Goal: Complete application form

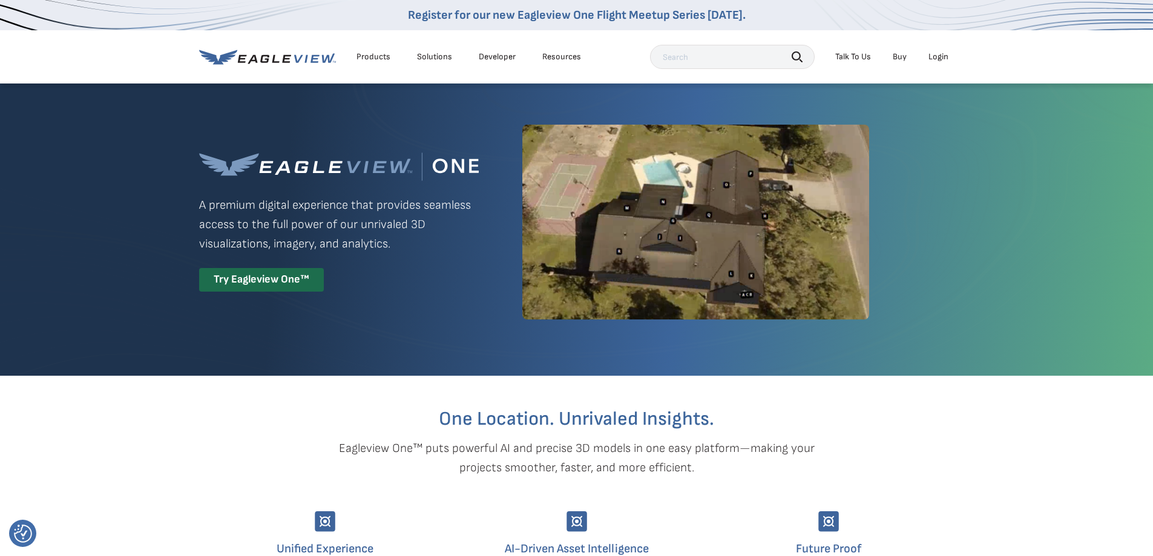
click at [939, 58] on div "Login" at bounding box center [939, 56] width 20 height 11
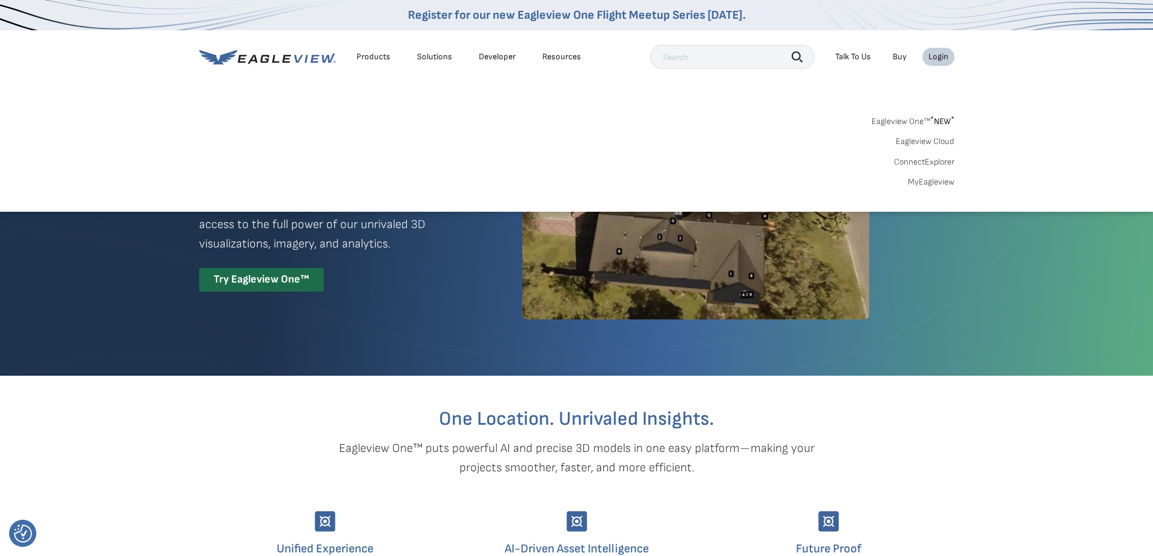
click at [691, 143] on div "Eagleview One™ * NEW * Eagleview Cloud ConnectExplorer MyEagleview" at bounding box center [576, 150] width 755 height 75
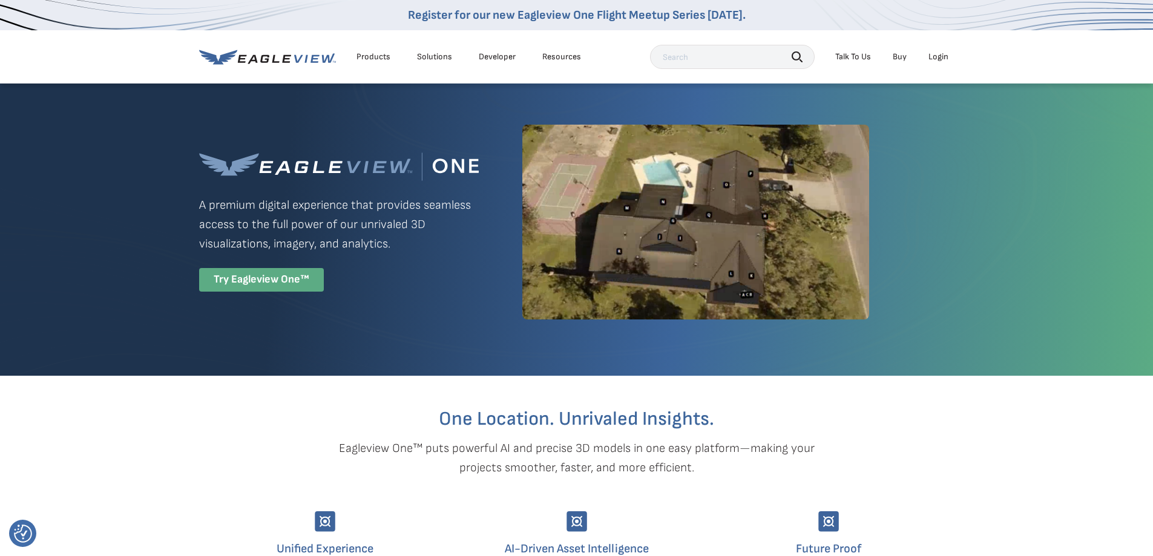
click at [232, 277] on div "Try Eagleview One™" at bounding box center [261, 280] width 125 height 24
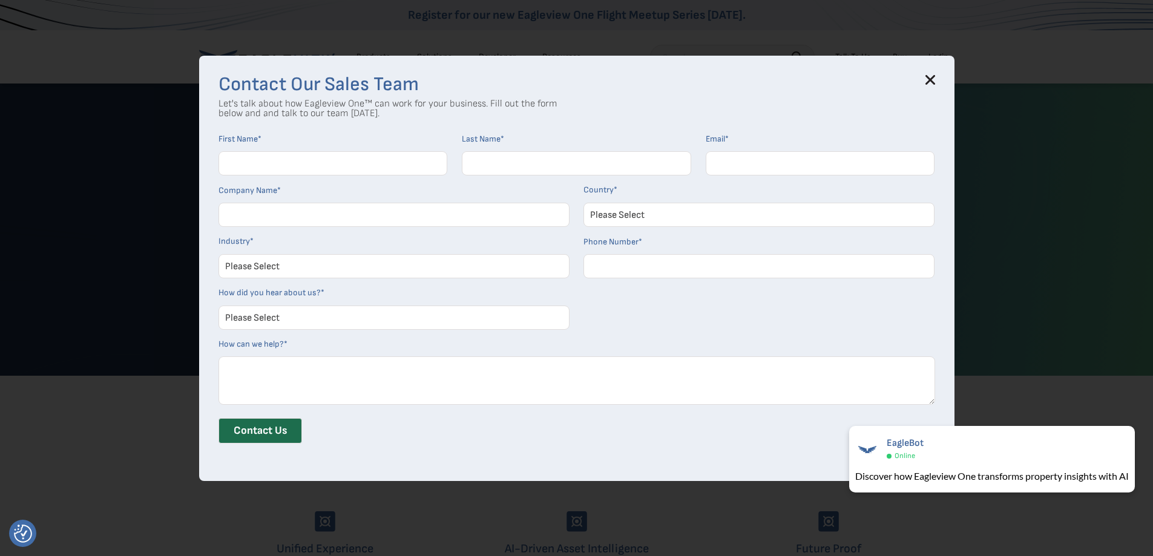
click at [277, 163] on input "First Name *" at bounding box center [333, 163] width 229 height 24
click at [293, 113] on p "Let's talk about how Eagleview One™ can work for your business. Fill out the fo…" at bounding box center [388, 108] width 339 height 19
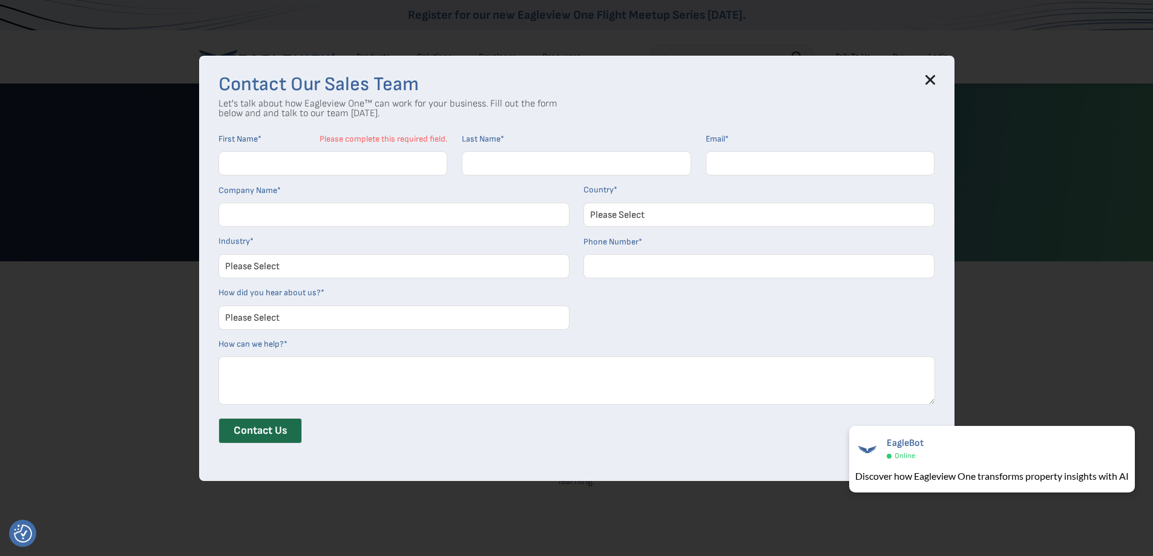
scroll to position [303, 0]
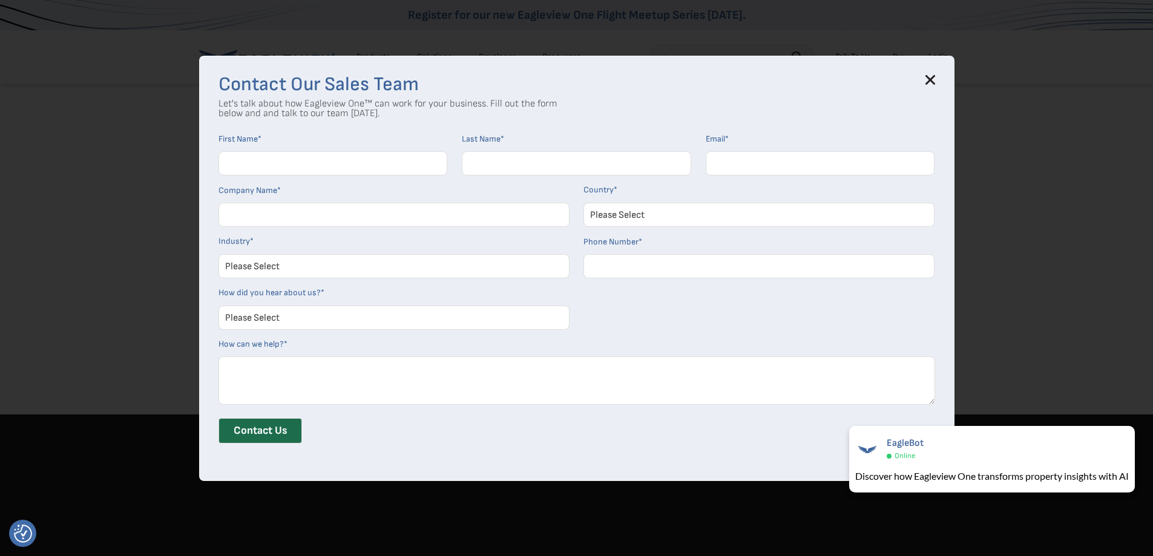
click at [254, 161] on input "First Name *" at bounding box center [333, 163] width 229 height 24
type input "[PERSON_NAME]"
type input "Parce"
click at [726, 161] on input "Email *" at bounding box center [820, 163] width 229 height 24
type input "p"
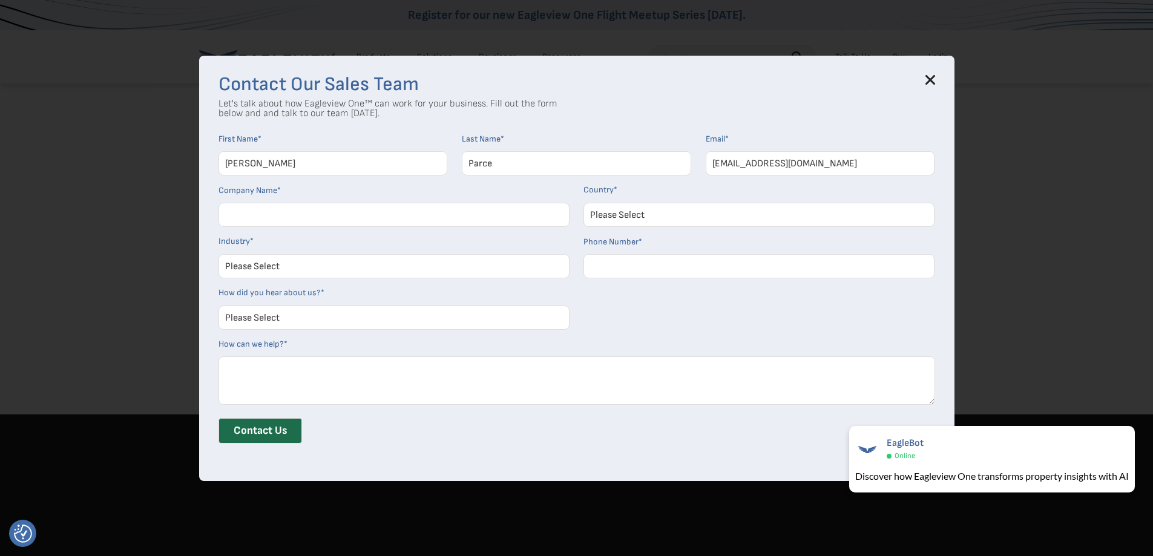
type input "[EMAIL_ADDRESS][DOMAIN_NAME]"
click at [354, 222] on input "Company Name *" at bounding box center [394, 215] width 351 height 24
type input "Henderson County Sheriff's Office"
click at [616, 211] on select "Please Select [GEOGRAPHIC_DATA] [GEOGRAPHIC_DATA] [GEOGRAPHIC_DATA] [GEOGRAPHIC…" at bounding box center [759, 215] width 351 height 24
select select "[GEOGRAPHIC_DATA]"
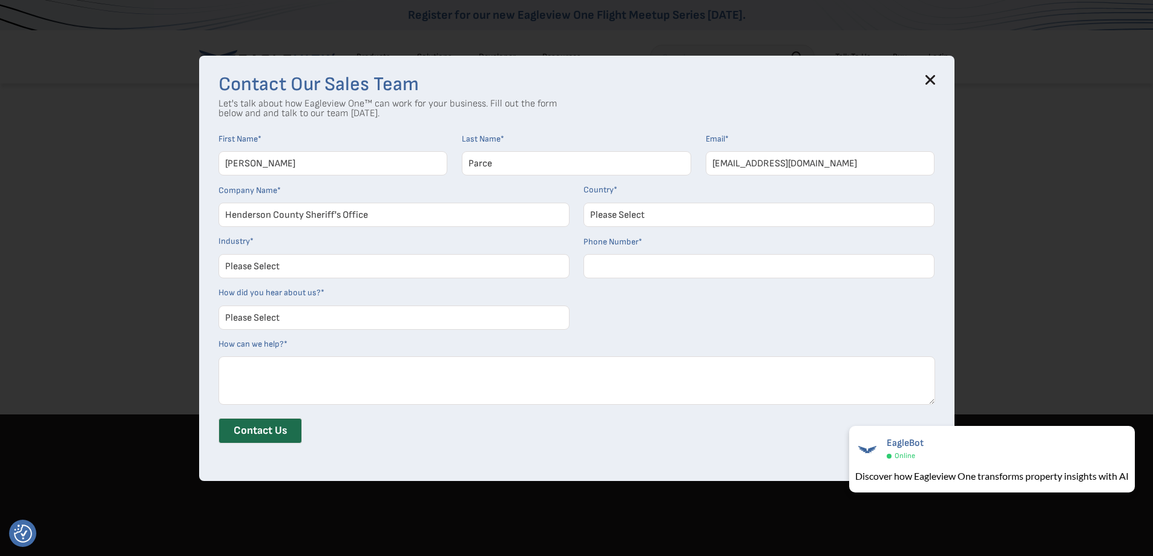
click at [588, 203] on select "Please Select [GEOGRAPHIC_DATA] [GEOGRAPHIC_DATA] [GEOGRAPHIC_DATA] [GEOGRAPHIC…" at bounding box center [759, 215] width 351 height 24
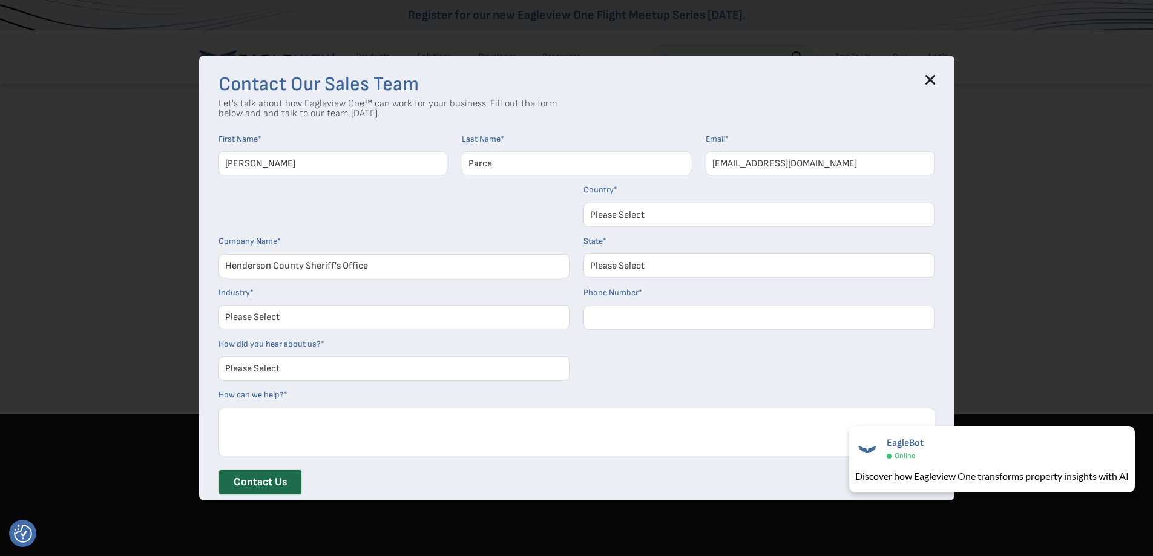
click at [630, 272] on select "Please Select [US_STATE] [US_STATE] [GEOGRAPHIC_DATA] [US_STATE] [US_STATE] [GE…" at bounding box center [759, 266] width 351 height 24
select select "[US_STATE]"
click at [588, 254] on select "Please Select [US_STATE] [US_STATE] [GEOGRAPHIC_DATA] [US_STATE] [US_STATE] [GE…" at bounding box center [759, 266] width 351 height 24
click at [398, 314] on select "Please Select Architects & Engineering Construction Electric/Gas Utilities Gove…" at bounding box center [394, 317] width 351 height 24
select select "Other"
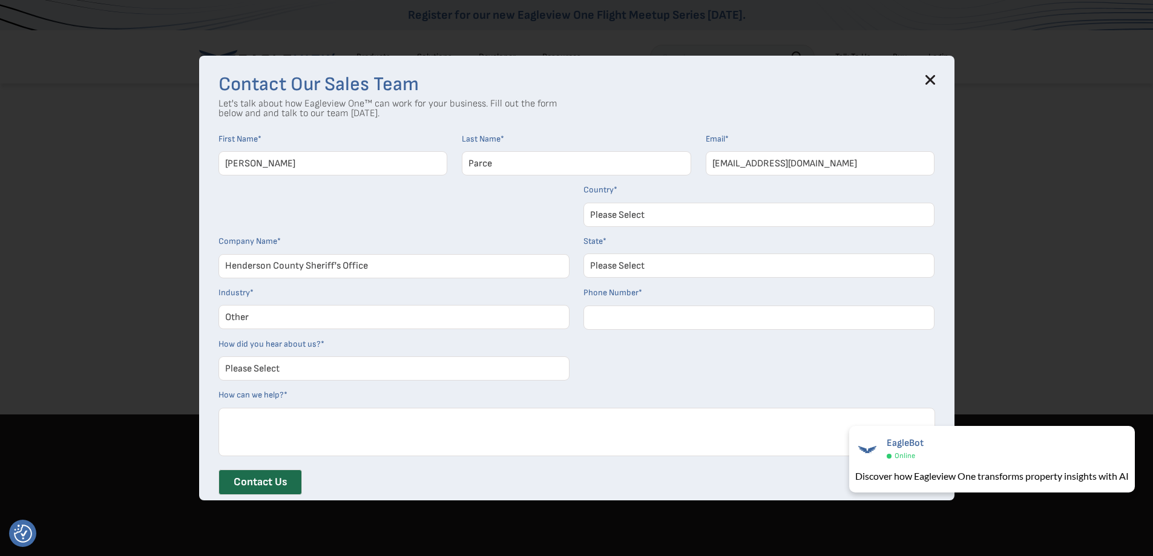
click at [223, 305] on select "Please Select Architects & Engineering Construction Electric/Gas Utilities Gove…" at bounding box center [394, 317] width 351 height 24
click at [617, 318] on input "Phone Number *" at bounding box center [759, 318] width 351 height 24
type input "82838889313"
click at [274, 376] on select "Please Select Search Engine Social Media Word of Mouth Podcast Online Advertise…" at bounding box center [394, 369] width 351 height 24
select select "Other"
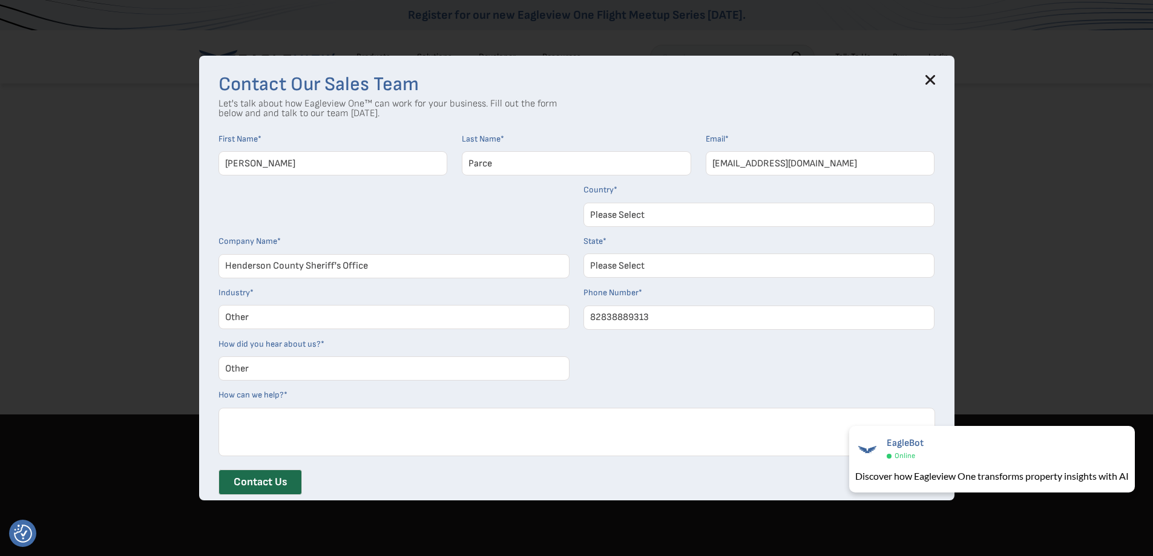
click at [223, 357] on select "Please Select Search Engine Social Media Word of Mouth Podcast Online Advertise…" at bounding box center [394, 369] width 351 height 24
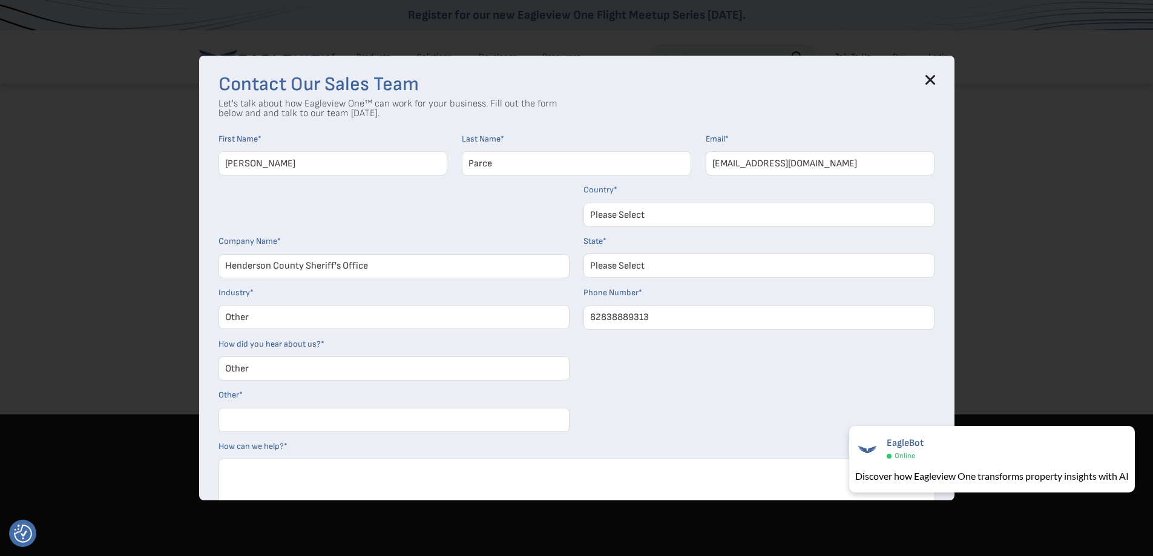
click at [269, 424] on input "Other *" at bounding box center [394, 420] width 351 height 24
type input "c"
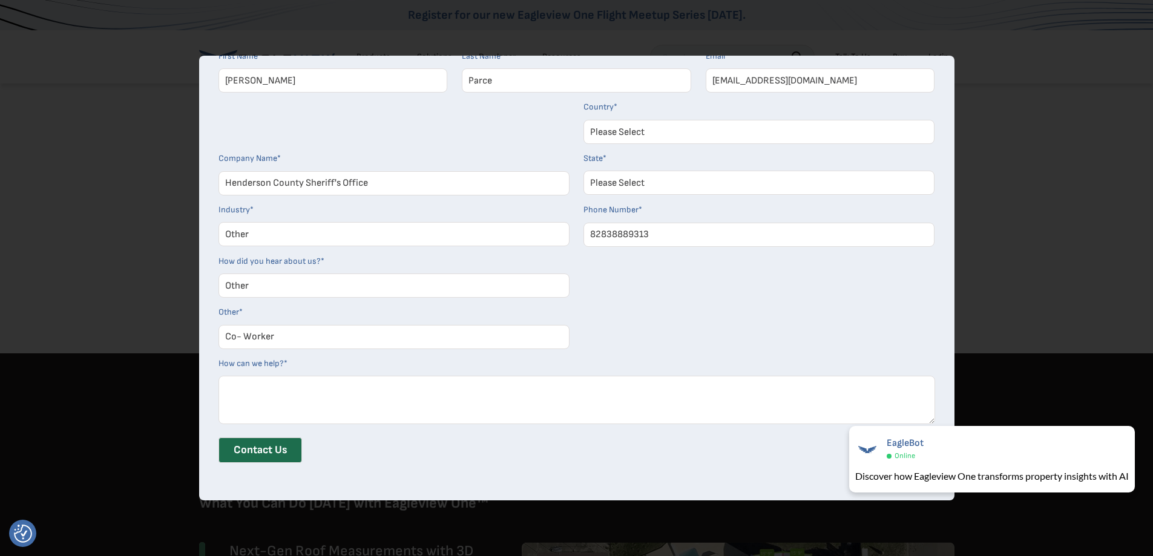
scroll to position [484, 0]
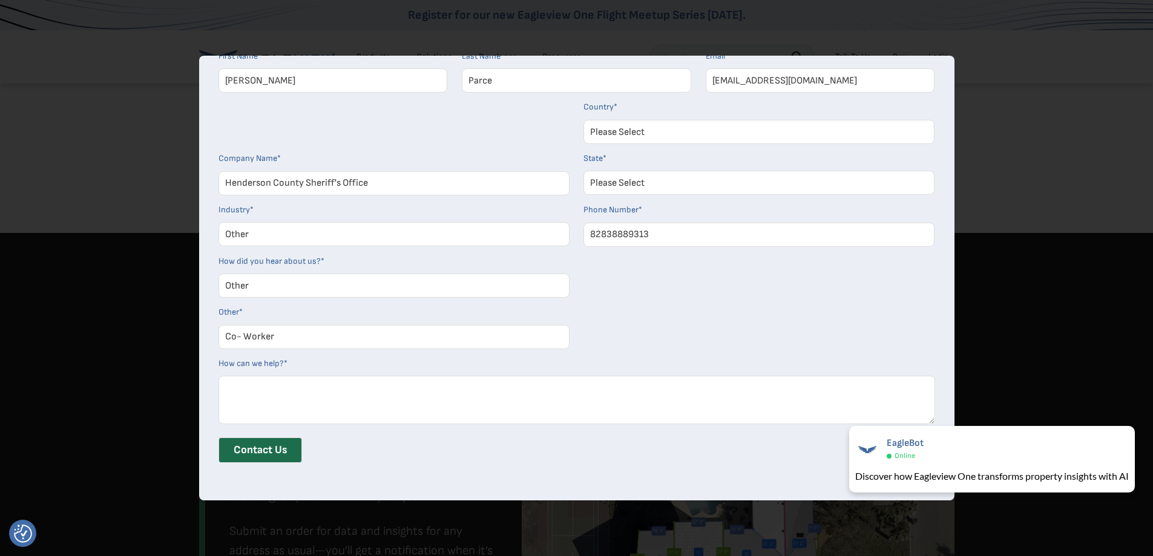
type input "Co- Worker"
click at [248, 393] on textarea "How can we help? *" at bounding box center [577, 400] width 717 height 48
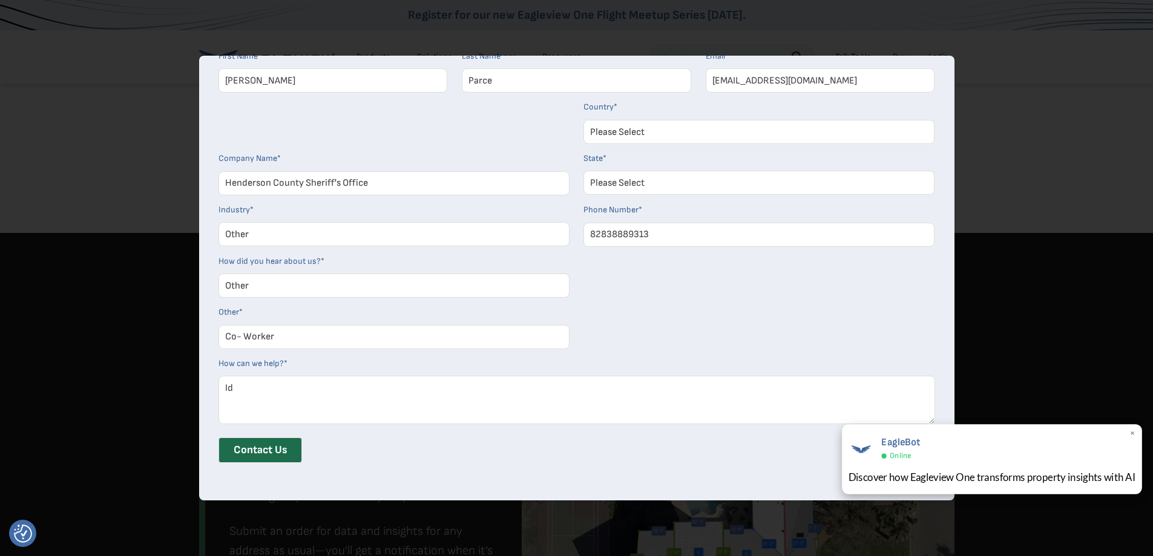
type textarea "Id"
click at [1135, 433] on span "×" at bounding box center [1133, 434] width 7 height 13
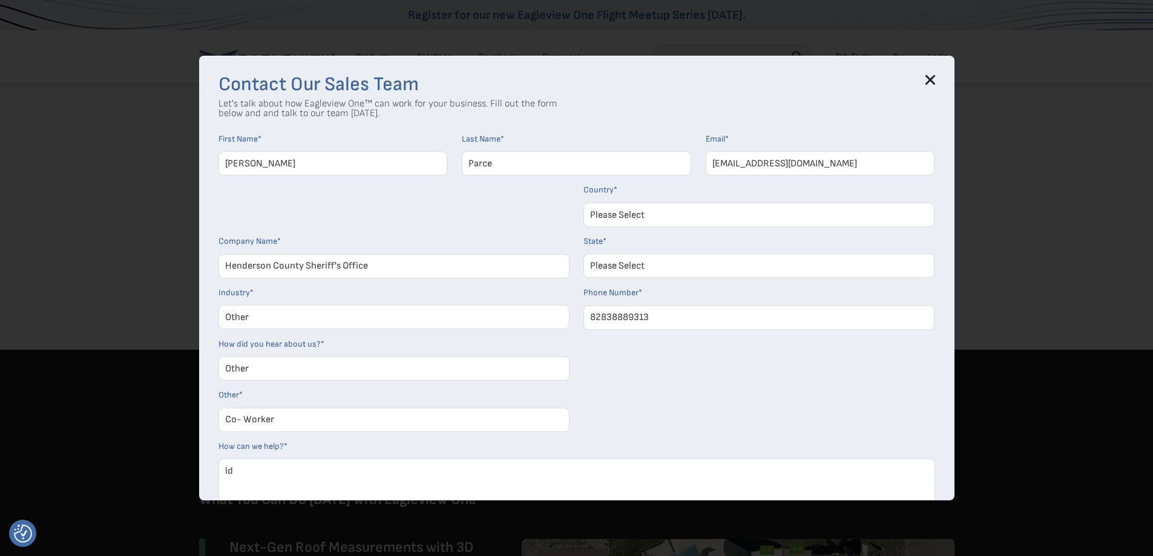
scroll to position [242, 0]
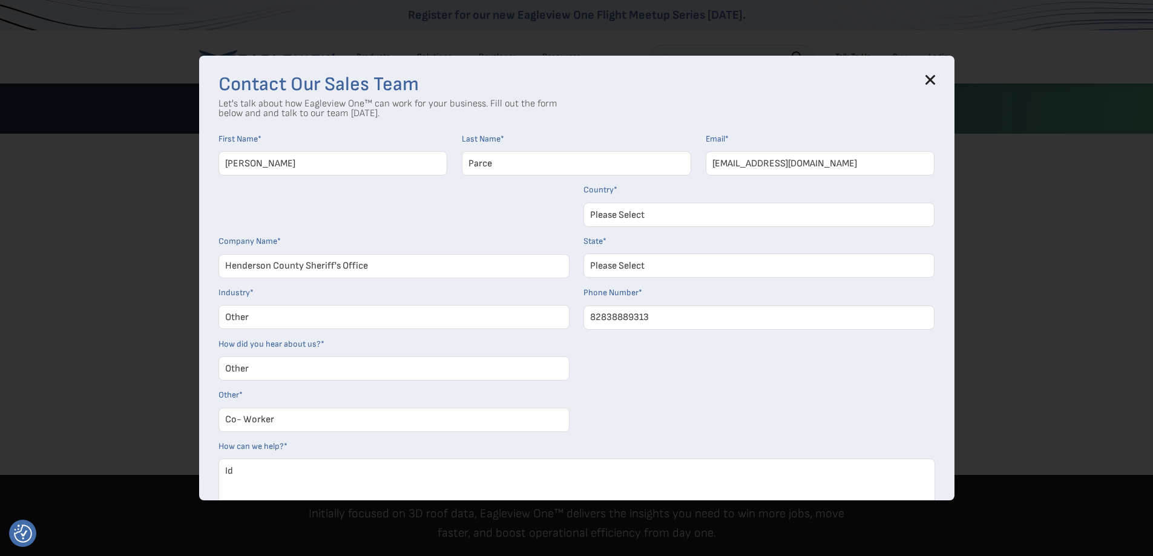
click at [934, 76] on icon at bounding box center [930, 80] width 8 height 8
